Goal: Check status: Check status

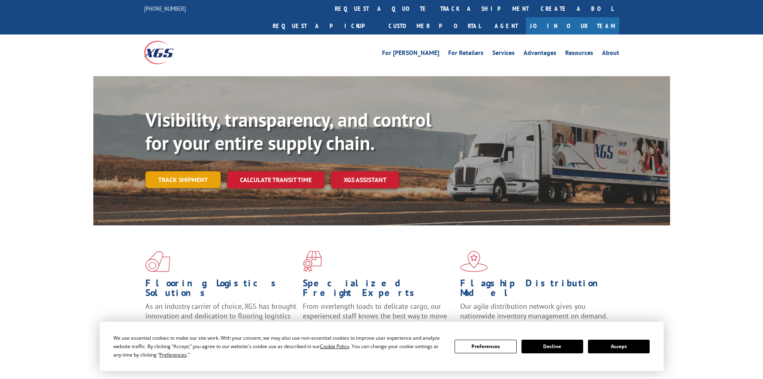
click at [196, 171] on link "Track shipment" at bounding box center [182, 179] width 75 height 17
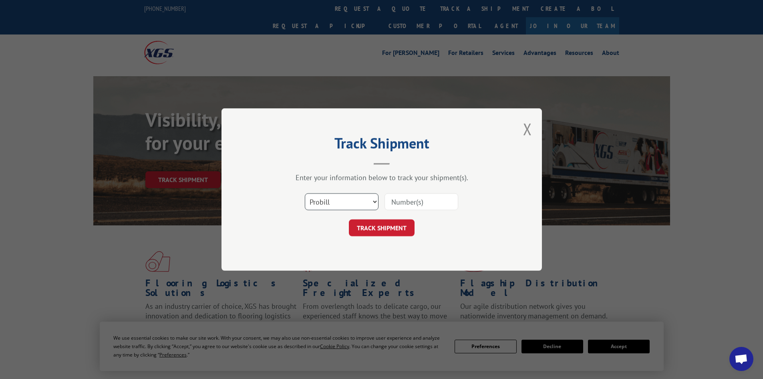
click at [325, 195] on select "Select category... Probill BOL PO" at bounding box center [342, 201] width 74 height 17
select select "bol"
click at [305, 193] on select "Select category... Probill BOL PO" at bounding box center [342, 201] width 74 height 17
click at [407, 203] on input at bounding box center [422, 201] width 74 height 17
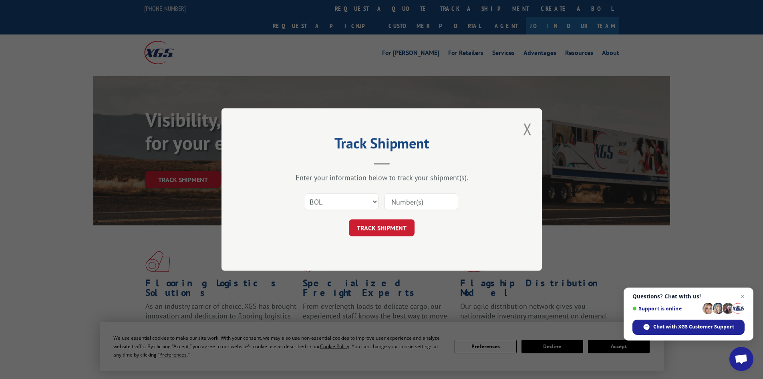
paste input "0501118"
type input "0501118"
click at [393, 225] on button "TRACK SHIPMENT" at bounding box center [382, 227] width 66 height 17
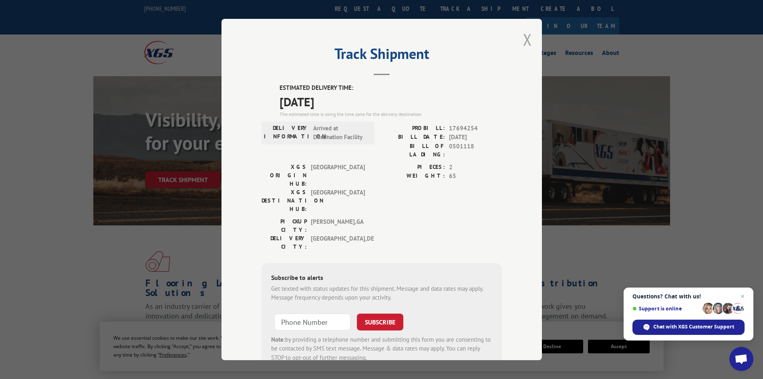
click at [527, 35] on button "Close modal" at bounding box center [527, 39] width 9 height 21
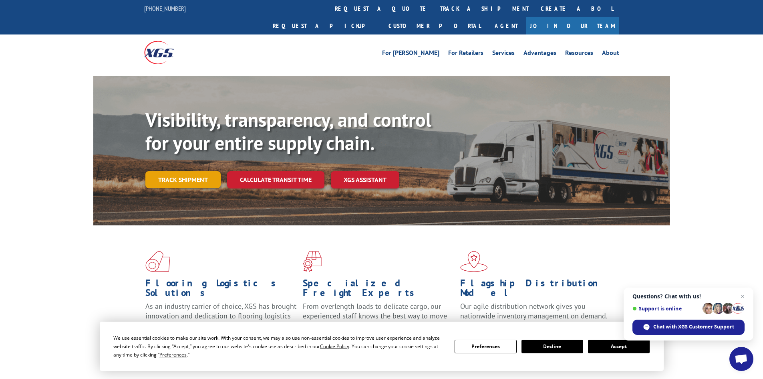
click at [204, 171] on link "Track shipment" at bounding box center [182, 179] width 75 height 17
